Goal: Transaction & Acquisition: Purchase product/service

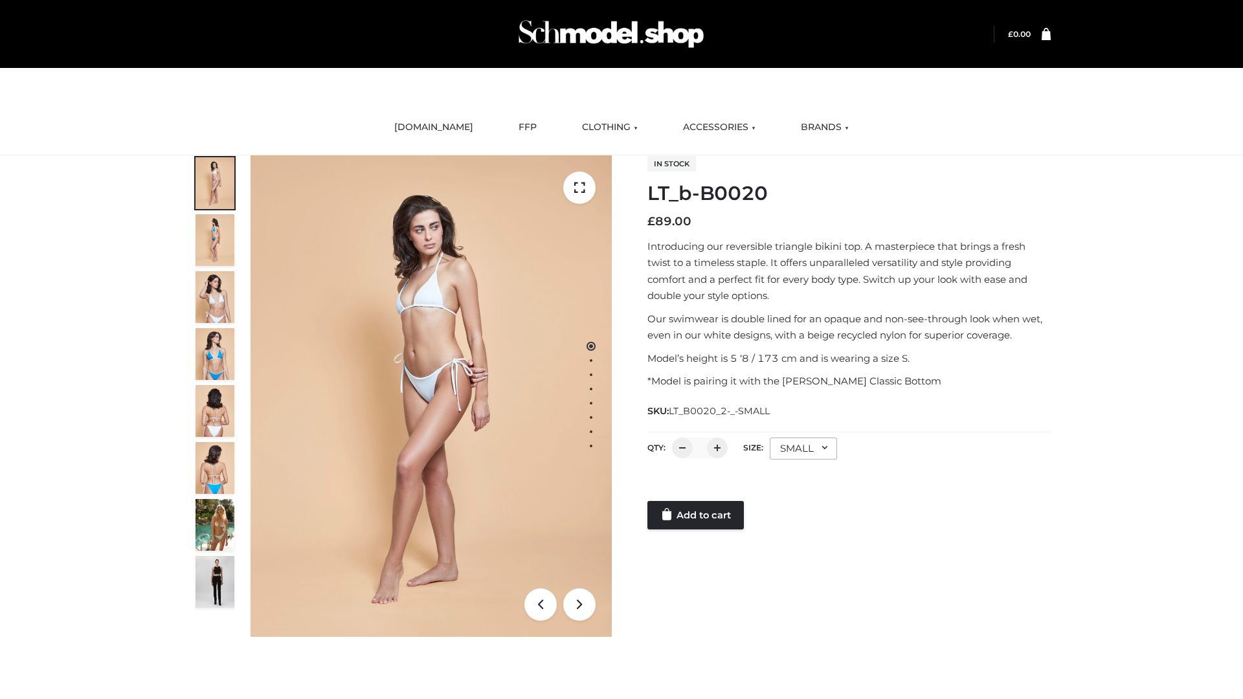
click at [697, 515] on link "Add to cart" at bounding box center [695, 515] width 96 height 28
